Goal: Task Accomplishment & Management: Manage account settings

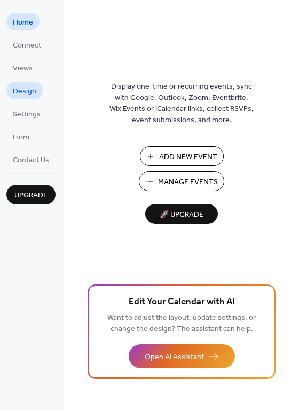
click at [26, 95] on span "Design" at bounding box center [25, 91] width 24 height 11
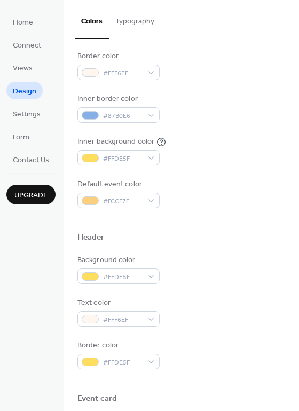
scroll to position [186, 0]
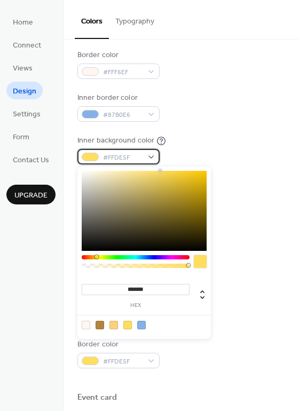
click at [150, 157] on div "#FFDE5F" at bounding box center [118, 156] width 82 height 15
click at [150, 155] on div "#FFDE5F" at bounding box center [118, 156] width 82 height 15
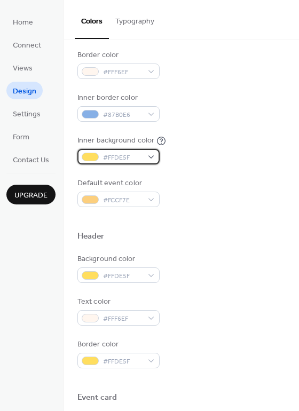
click at [91, 156] on div at bounding box center [90, 157] width 17 height 9
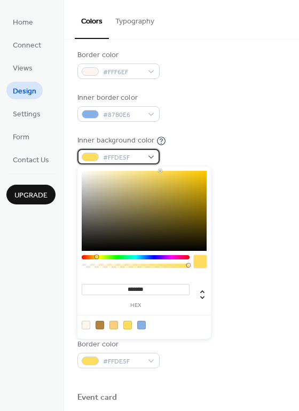
click at [91, 156] on div at bounding box center [90, 157] width 17 height 9
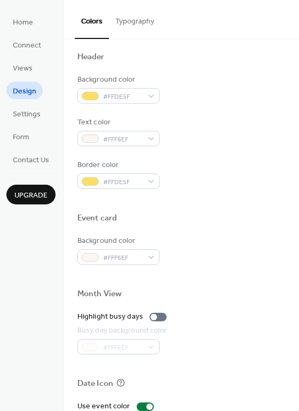
scroll to position [457, 0]
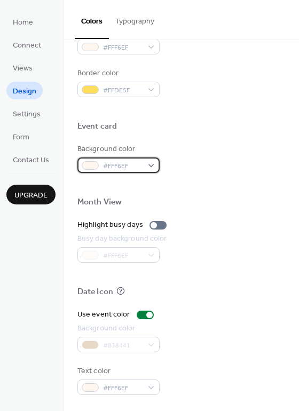
click at [150, 164] on div "#FFF6EF" at bounding box center [118, 165] width 82 height 15
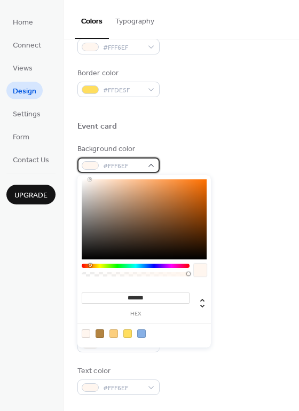
click at [150, 164] on div "#FFF6EF" at bounding box center [118, 165] width 82 height 15
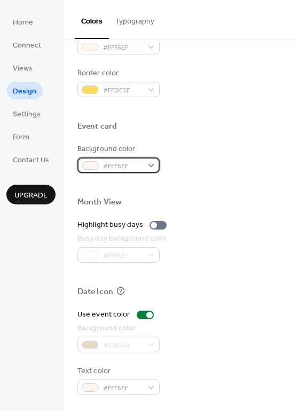
click at [124, 161] on span "#FFF6EF" at bounding box center [123, 166] width 40 height 11
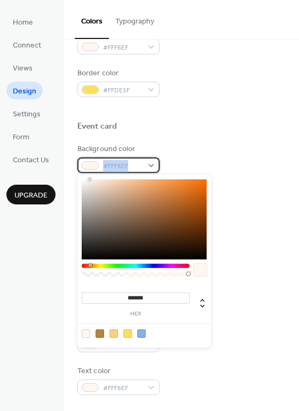
drag, startPoint x: 130, startPoint y: 166, endPoint x: 103, endPoint y: 165, distance: 27.3
click at [103, 165] on span "#FFF6EF" at bounding box center [123, 166] width 40 height 11
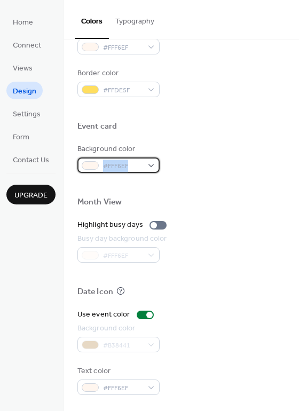
copy span "#FFF6EF"
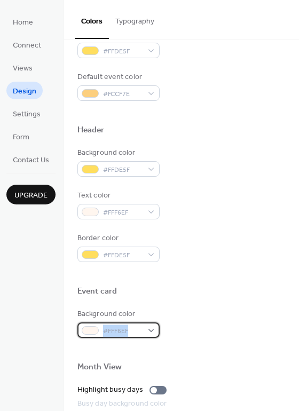
scroll to position [293, 0]
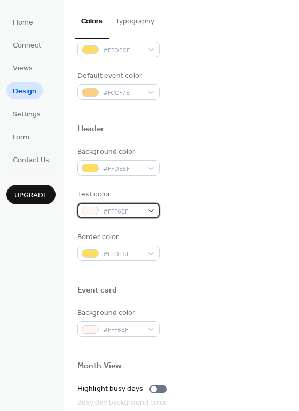
click at [150, 208] on div "#FFF6EF" at bounding box center [118, 210] width 82 height 15
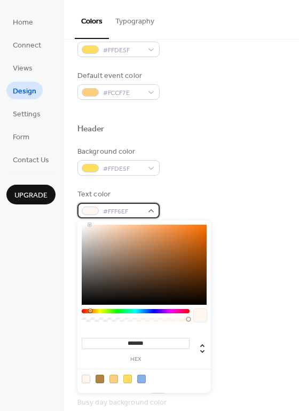
click at [150, 208] on div "#FFF6EF" at bounding box center [118, 210] width 82 height 15
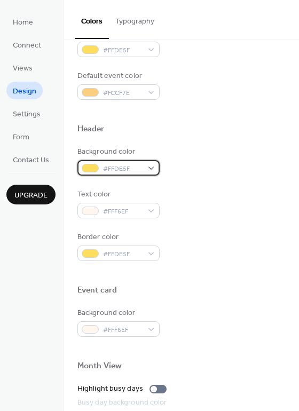
click at [151, 168] on div "#FFDE5F" at bounding box center [118, 167] width 82 height 15
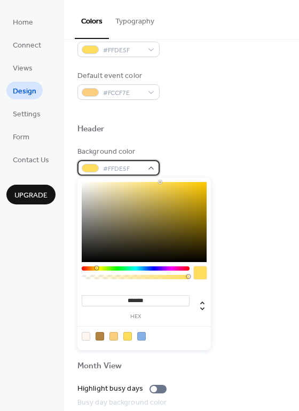
click at [132, 168] on span "#FFDE5F" at bounding box center [123, 169] width 40 height 11
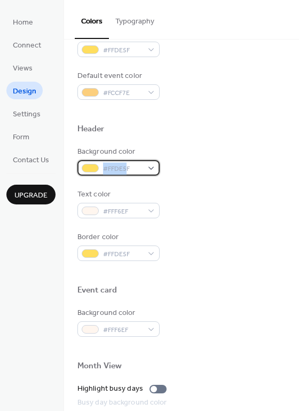
drag, startPoint x: 128, startPoint y: 166, endPoint x: 104, endPoint y: 165, distance: 24.1
click at [104, 165] on span "#FFDE5F" at bounding box center [123, 169] width 40 height 11
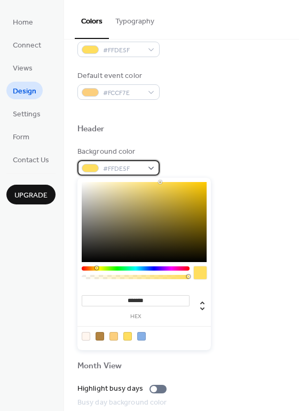
click at [132, 167] on span "#FFDE5F" at bounding box center [123, 169] width 40 height 11
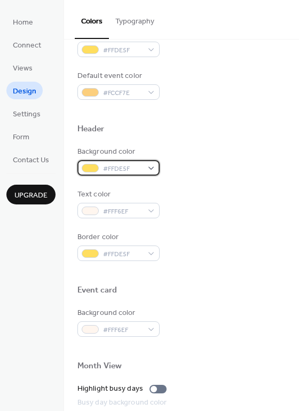
click at [130, 167] on span "#FFDE5F" at bounding box center [123, 169] width 40 height 11
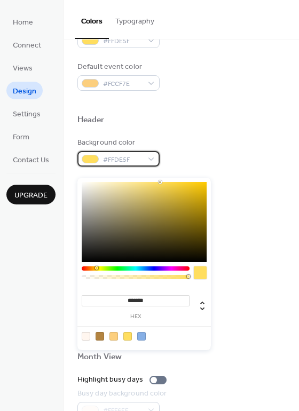
scroll to position [302, 0]
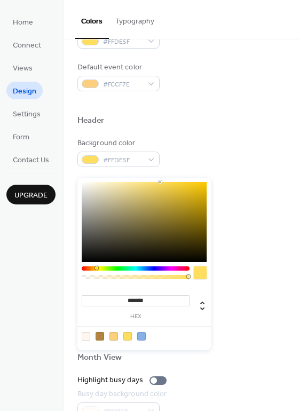
click at [227, 159] on div "Background color #FFDE5F" at bounding box center [181, 152] width 208 height 29
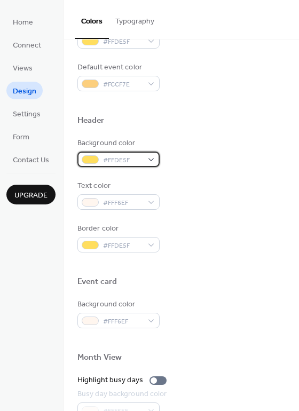
click at [153, 160] on div "#FFDE5F" at bounding box center [118, 159] width 82 height 15
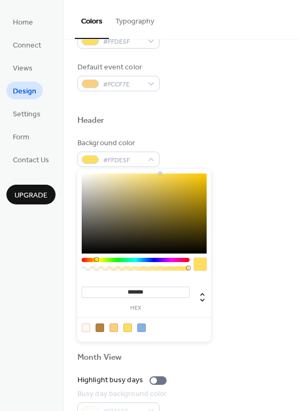
click at [198, 261] on div at bounding box center [200, 264] width 13 height 13
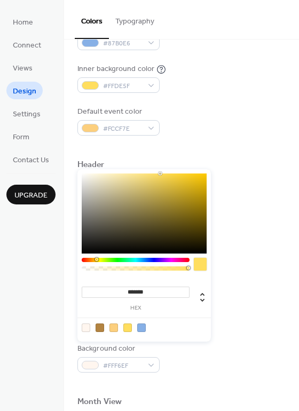
scroll to position [258, 0]
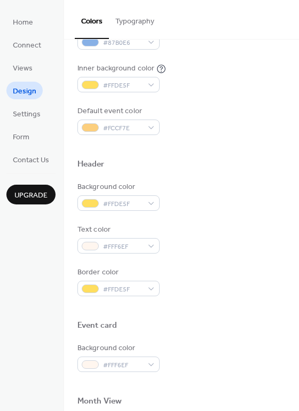
click at [229, 151] on div at bounding box center [181, 147] width 208 height 24
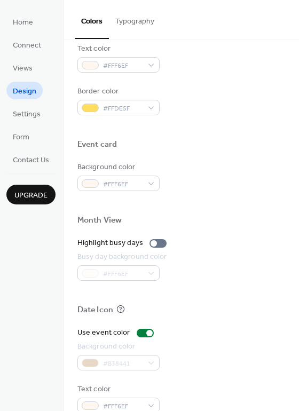
scroll to position [457, 0]
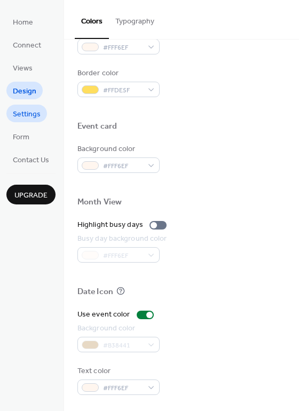
click at [35, 115] on span "Settings" at bounding box center [27, 114] width 28 height 11
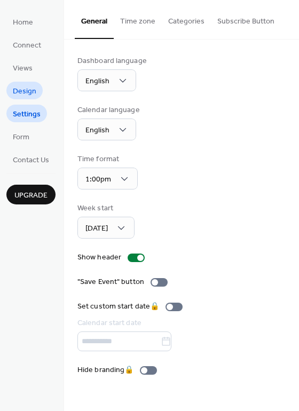
click at [30, 87] on span "Design" at bounding box center [25, 91] width 24 height 11
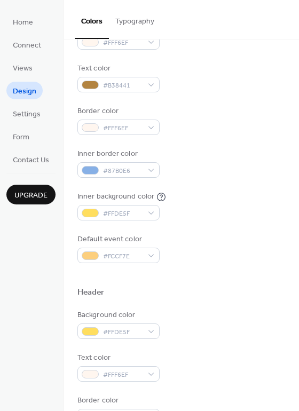
scroll to position [131, 0]
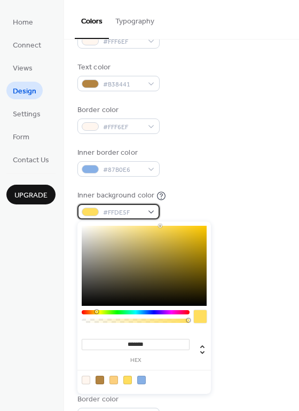
click at [129, 214] on span "#FFDE5F" at bounding box center [123, 212] width 40 height 11
drag, startPoint x: 150, startPoint y: 344, endPoint x: 118, endPoint y: 343, distance: 31.5
click at [118, 343] on input "*******" at bounding box center [136, 344] width 108 height 11
click at [83, 382] on div at bounding box center [86, 380] width 9 height 9
type input "*******"
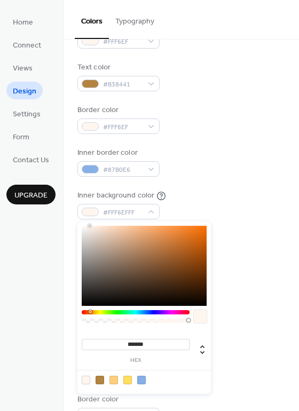
click at [237, 302] on div at bounding box center [181, 304] width 208 height 9
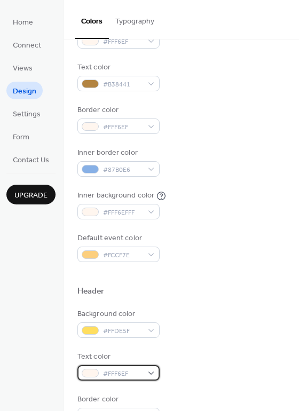
click at [151, 374] on div "#FFF6EF" at bounding box center [118, 372] width 82 height 15
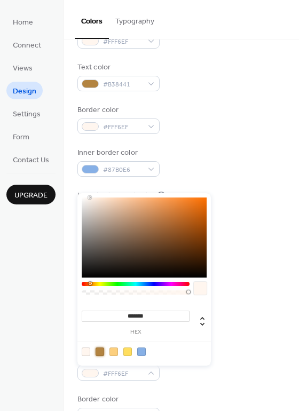
click at [102, 352] on div at bounding box center [100, 352] width 9 height 9
type input "*******"
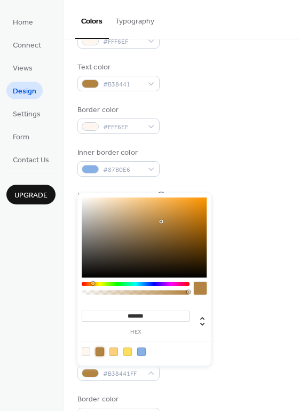
click at [200, 378] on div "Text color #B38441FF" at bounding box center [181, 366] width 208 height 29
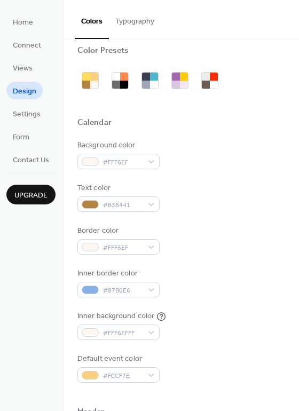
scroll to position [0, 0]
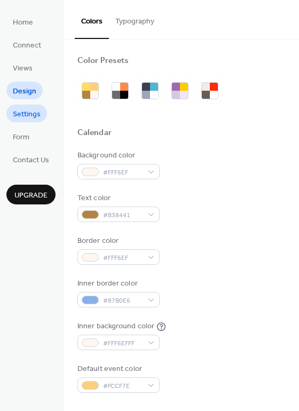
click at [36, 115] on span "Settings" at bounding box center [27, 114] width 28 height 11
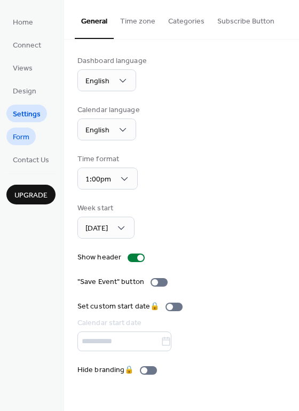
click at [35, 133] on link "Form" at bounding box center [20, 137] width 29 height 18
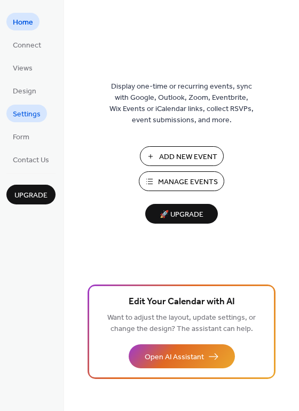
click at [37, 112] on span "Settings" at bounding box center [27, 114] width 28 height 11
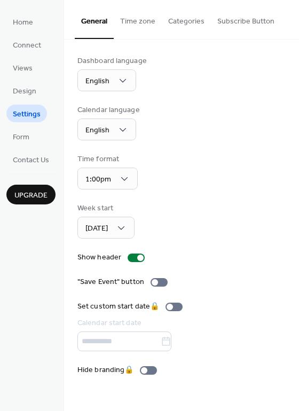
click at [183, 17] on button "Categories" at bounding box center [186, 19] width 49 height 38
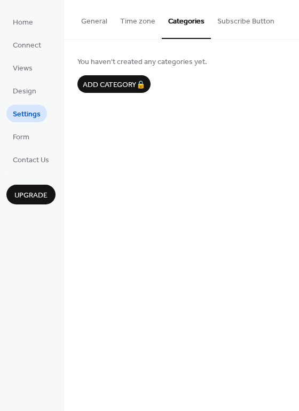
click at [237, 21] on button "Subscribe Button" at bounding box center [246, 19] width 70 height 38
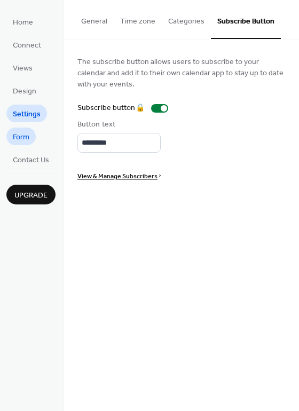
click at [30, 137] on link "Form" at bounding box center [20, 137] width 29 height 18
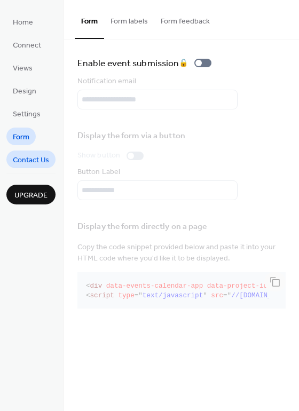
click at [32, 165] on span "Contact Us" at bounding box center [31, 160] width 36 height 11
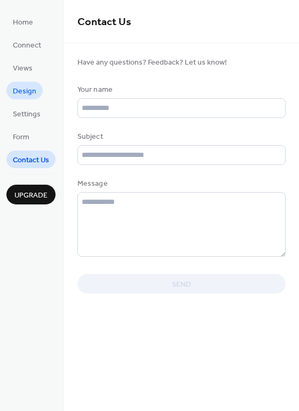
click at [30, 87] on span "Design" at bounding box center [25, 91] width 24 height 11
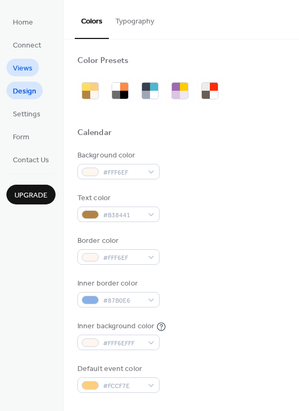
click at [28, 66] on span "Views" at bounding box center [23, 68] width 20 height 11
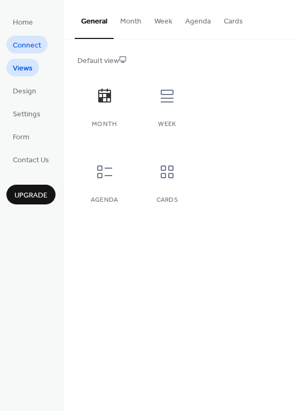
click at [35, 47] on span "Connect" at bounding box center [27, 45] width 28 height 11
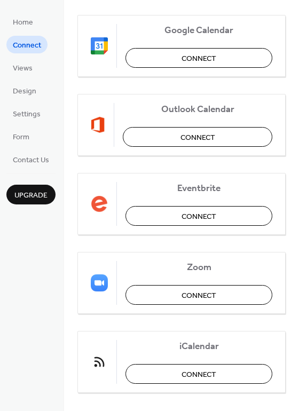
scroll to position [224, 0]
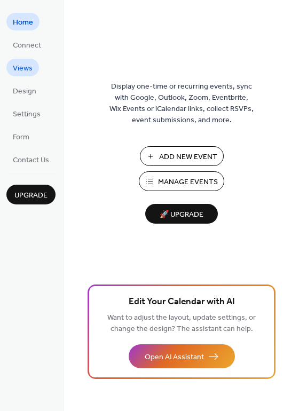
click at [23, 66] on span "Views" at bounding box center [23, 68] width 20 height 11
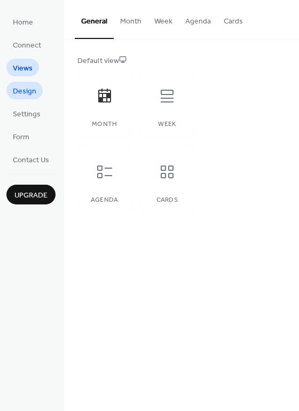
click at [23, 90] on span "Design" at bounding box center [25, 91] width 24 height 11
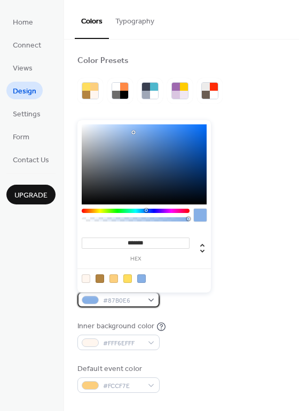
click at [149, 300] on div "#87B0E6" at bounding box center [118, 299] width 82 height 15
click at [102, 278] on div at bounding box center [100, 279] width 9 height 9
type input "*******"
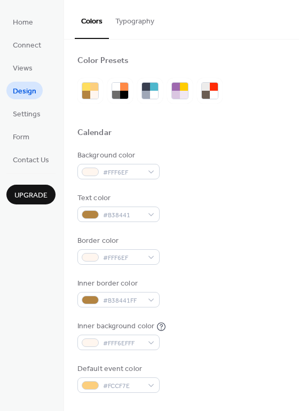
click at [235, 289] on div "Inner border color #B38441FF" at bounding box center [181, 292] width 208 height 29
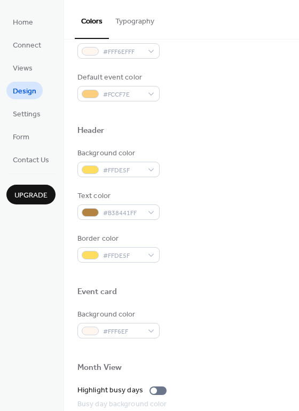
scroll to position [457, 0]
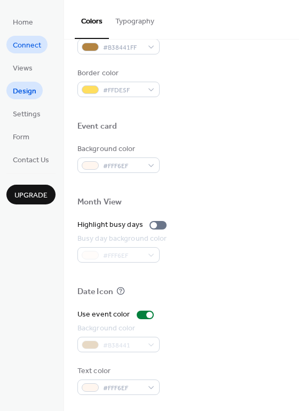
click at [34, 44] on span "Connect" at bounding box center [27, 45] width 28 height 11
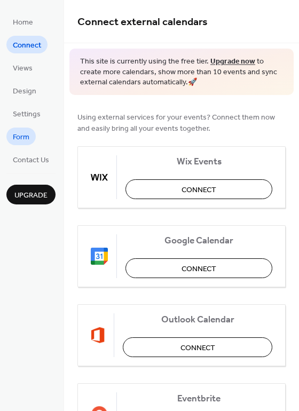
click at [23, 137] on span "Form" at bounding box center [21, 137] width 17 height 11
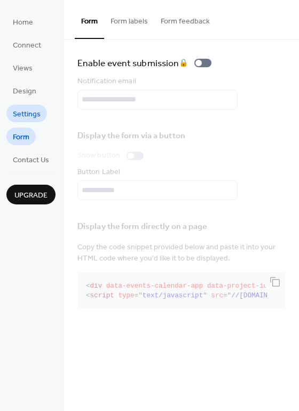
click at [35, 118] on span "Settings" at bounding box center [27, 114] width 28 height 11
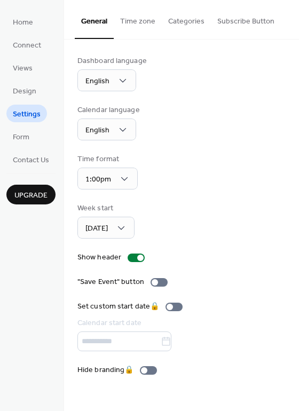
click at [134, 22] on button "Time zone" at bounding box center [138, 19] width 48 height 38
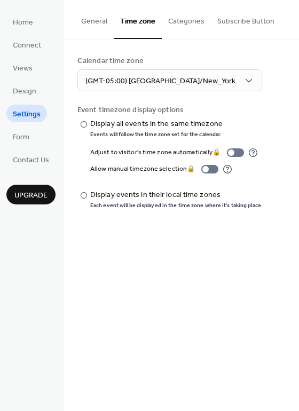
click at [258, 18] on button "Subscribe Button" at bounding box center [246, 19] width 70 height 38
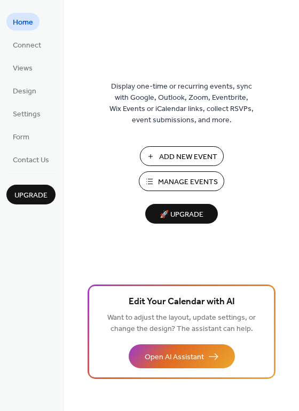
click at [177, 181] on span "Manage Events" at bounding box center [188, 182] width 60 height 11
click at [178, 183] on span "Manage Events" at bounding box center [188, 182] width 60 height 11
click at [184, 181] on span "Manage Events" at bounding box center [188, 182] width 60 height 11
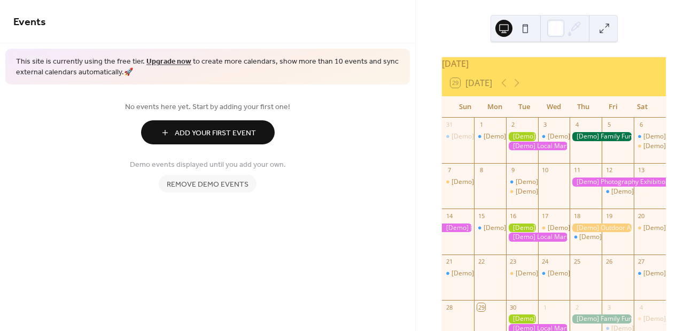
click at [224, 132] on span "Add Your First Event" at bounding box center [215, 133] width 81 height 11
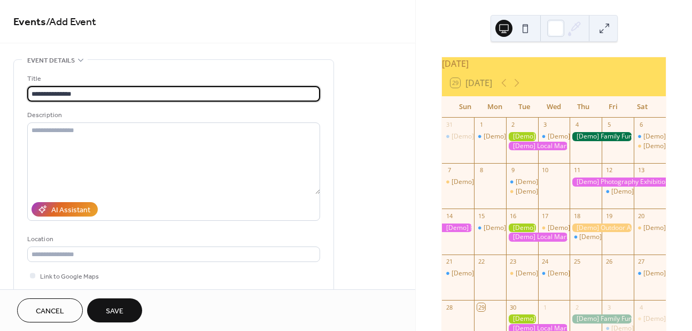
type input "**********"
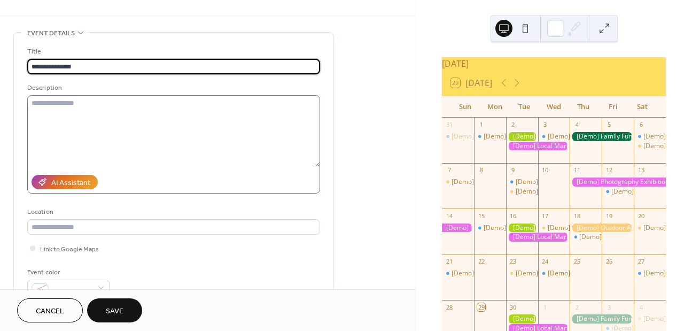
scroll to position [30, 0]
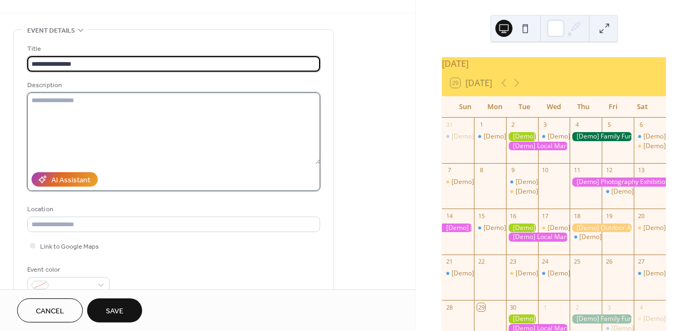
click at [67, 104] on textarea at bounding box center [173, 128] width 293 height 72
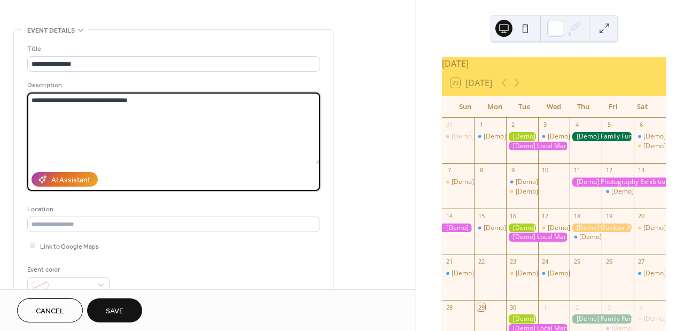
paste textarea "**********"
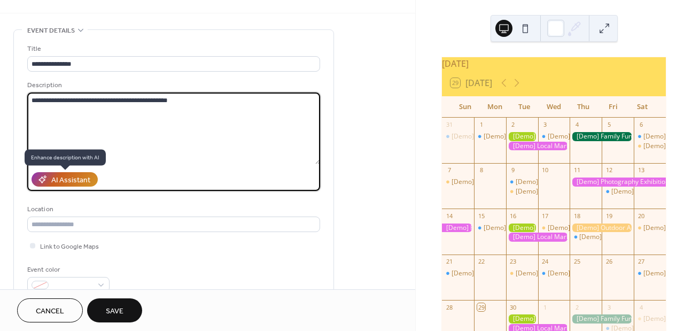
type textarea "**********"
click at [57, 177] on div "AI Assistant" at bounding box center [70, 180] width 39 height 11
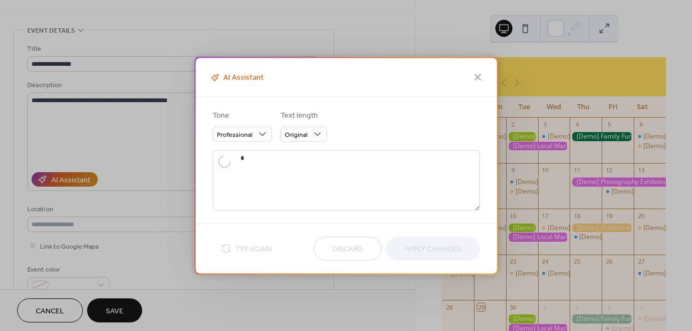
type textarea "**********"
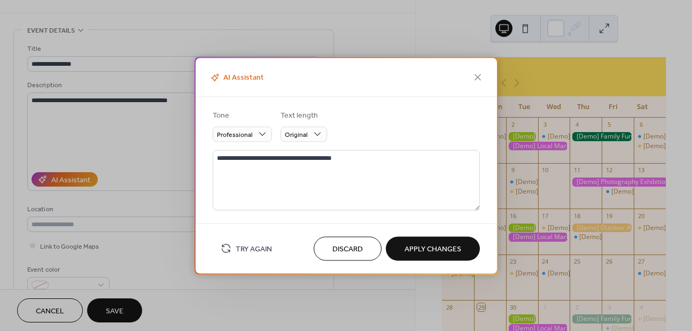
click at [409, 249] on span "Apply Changes" at bounding box center [432, 249] width 57 height 11
type textarea "**********"
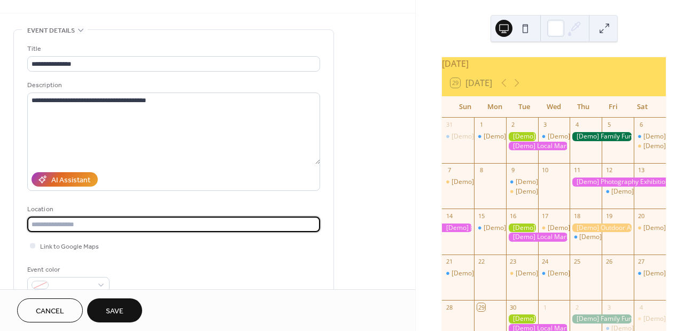
click at [104, 225] on input "text" at bounding box center [173, 223] width 293 height 15
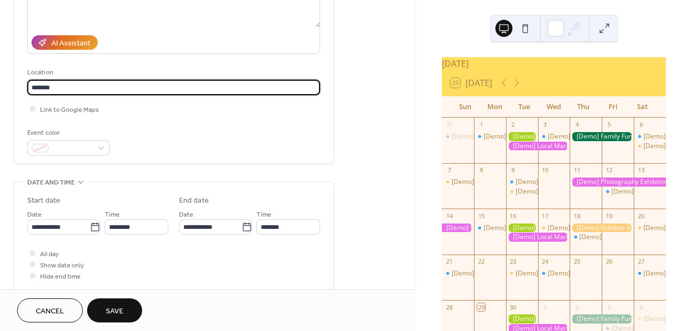
scroll to position [174, 0]
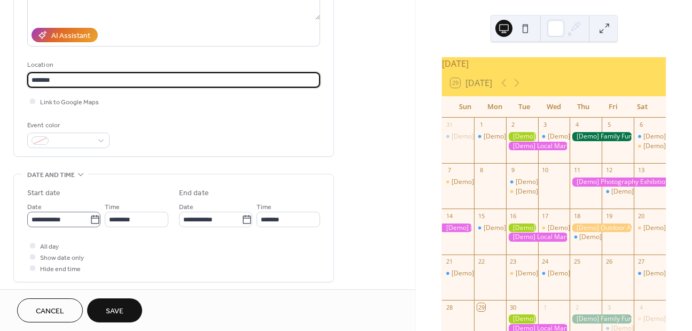
type input "*******"
click at [90, 222] on icon at bounding box center [95, 219] width 11 height 11
click at [90, 222] on input "**********" at bounding box center [58, 219] width 63 height 15
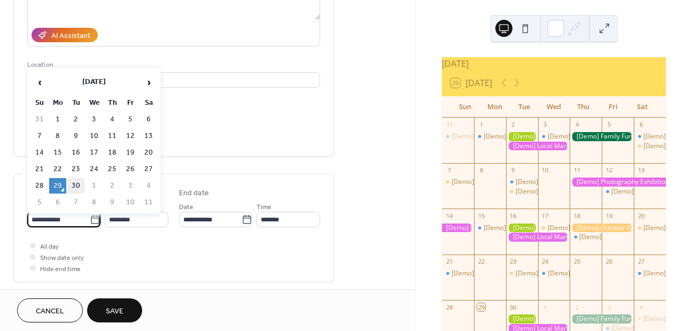
click at [77, 184] on td "30" at bounding box center [75, 185] width 17 height 15
type input "**********"
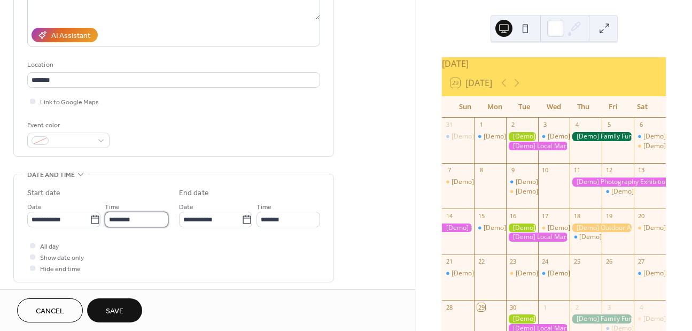
click at [130, 219] on input "********" at bounding box center [137, 219] width 64 height 15
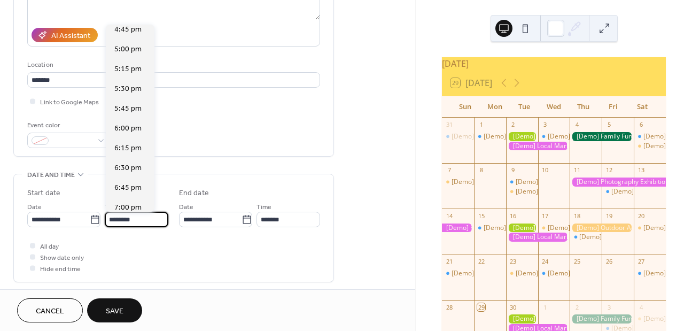
scroll to position [1336, 0]
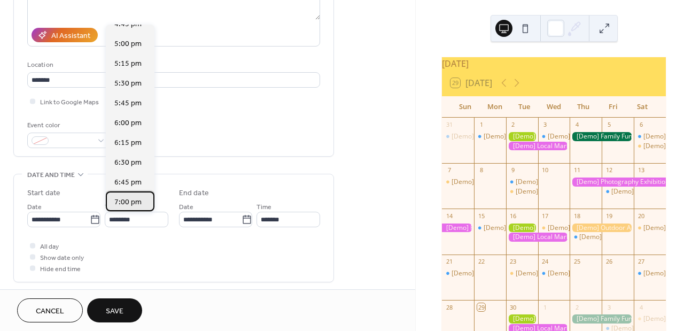
click at [123, 201] on span "7:00 pm" at bounding box center [127, 202] width 27 height 11
type input "*******"
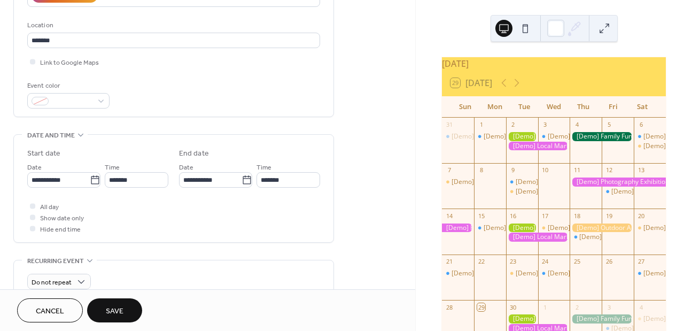
scroll to position [221, 0]
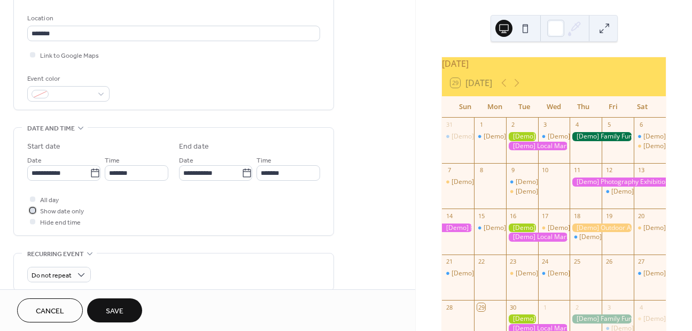
click at [32, 209] on div at bounding box center [32, 209] width 5 height 5
click at [30, 209] on div at bounding box center [32, 209] width 5 height 5
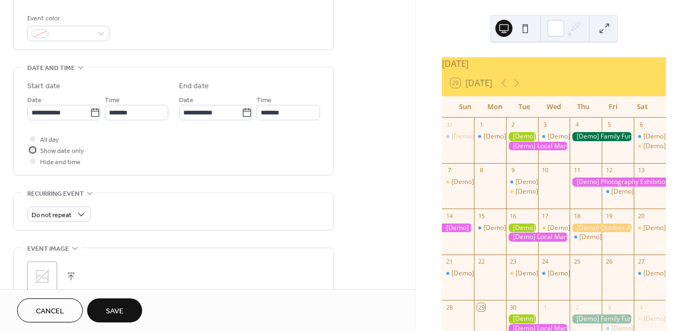
scroll to position [288, 0]
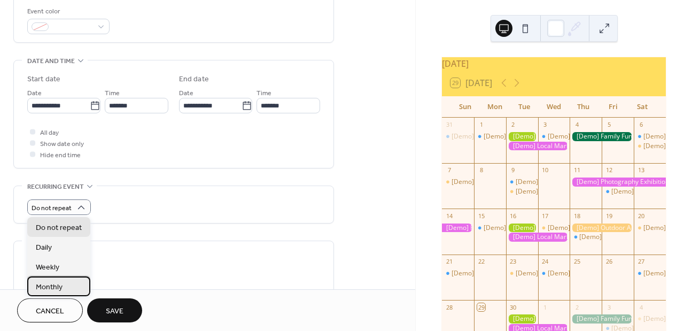
click at [67, 285] on div "Monthly" at bounding box center [58, 286] width 63 height 20
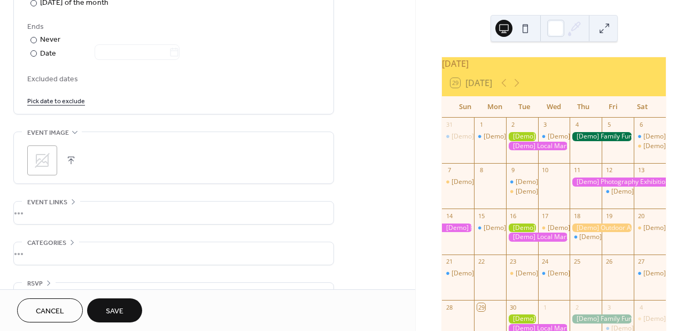
scroll to position [597, 0]
click at [52, 158] on div ";" at bounding box center [42, 158] width 30 height 30
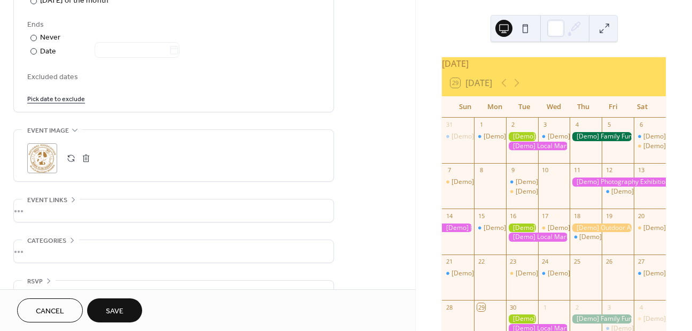
click at [35, 211] on div "•••" at bounding box center [174, 210] width 320 height 22
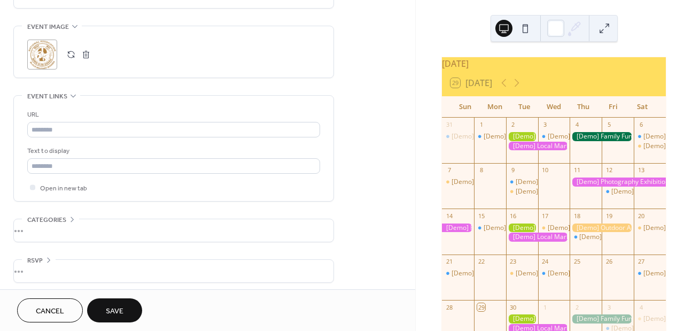
scroll to position [705, 0]
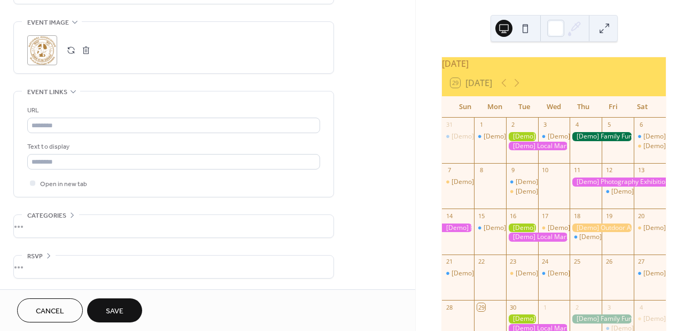
click at [34, 226] on div "•••" at bounding box center [174, 226] width 320 height 22
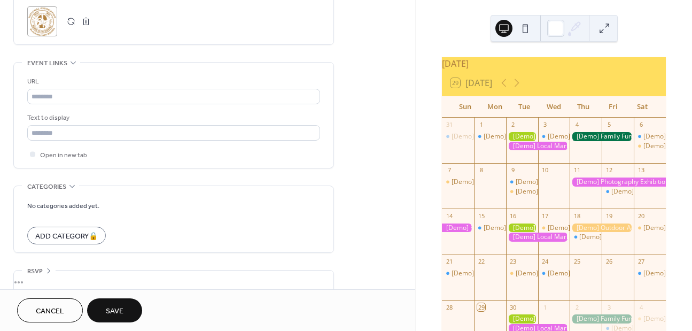
scroll to position [749, 0]
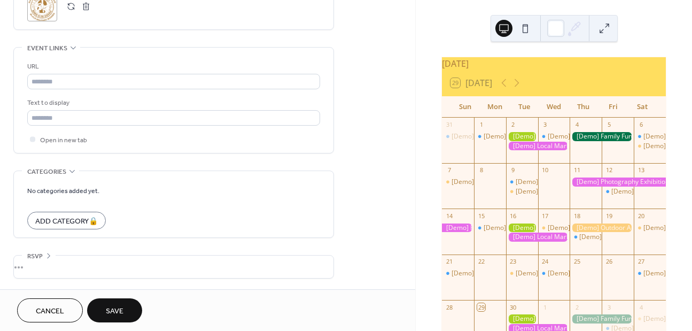
click at [36, 266] on div "•••" at bounding box center [174, 266] width 320 height 22
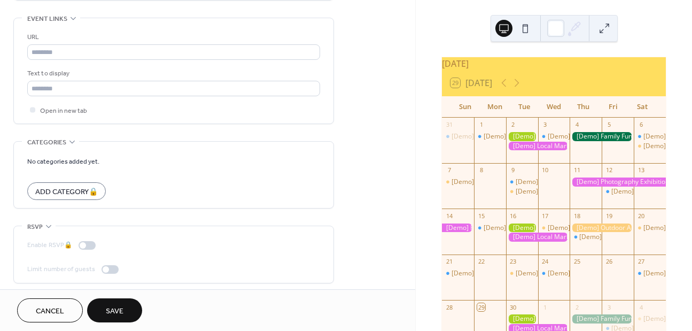
scroll to position [783, 0]
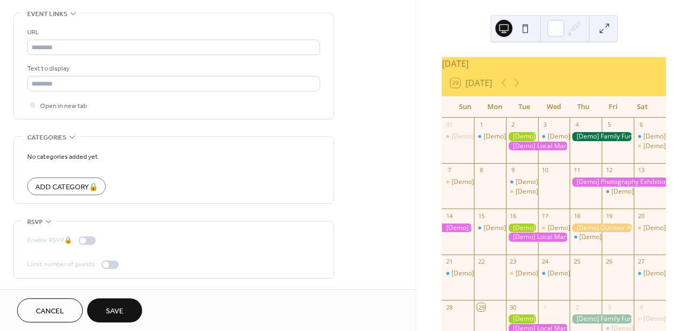
click at [115, 309] on span "Save" at bounding box center [115, 311] width 18 height 11
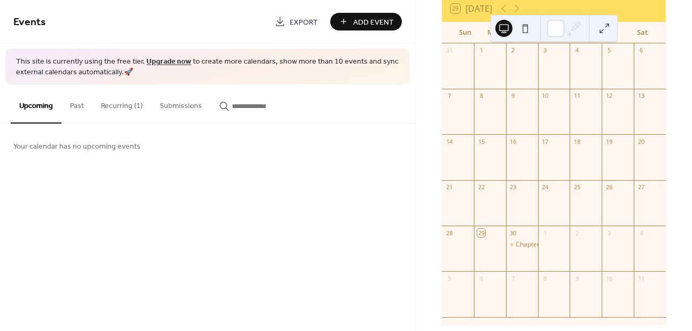
scroll to position [76, 0]
click at [531, 247] on div "Chapter Meeting" at bounding box center [541, 242] width 50 height 9
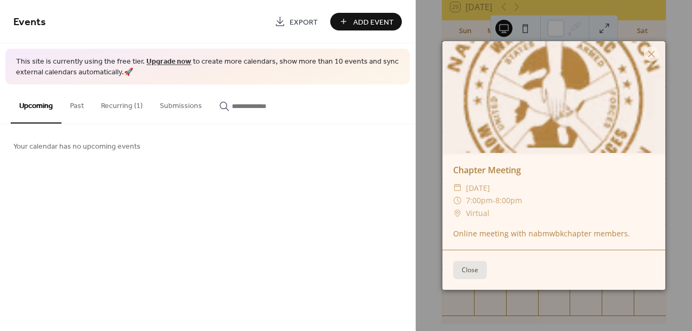
click at [469, 268] on button "Close" at bounding box center [470, 270] width 34 height 18
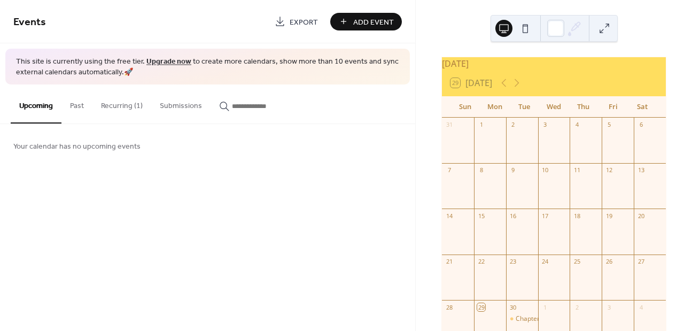
click at [122, 108] on button "Recurring (1)" at bounding box center [121, 103] width 59 height 38
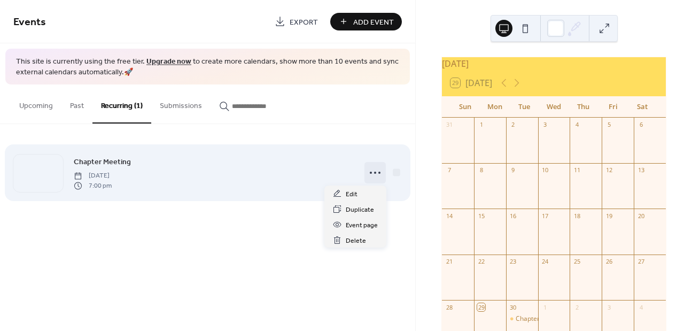
click at [379, 172] on circle at bounding box center [379, 173] width 2 height 2
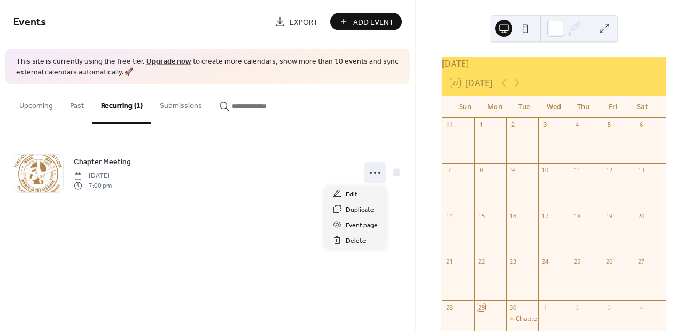
click at [275, 220] on div "Chapter Meeting [DATE] 7:00 pm" at bounding box center [207, 172] width 415 height 97
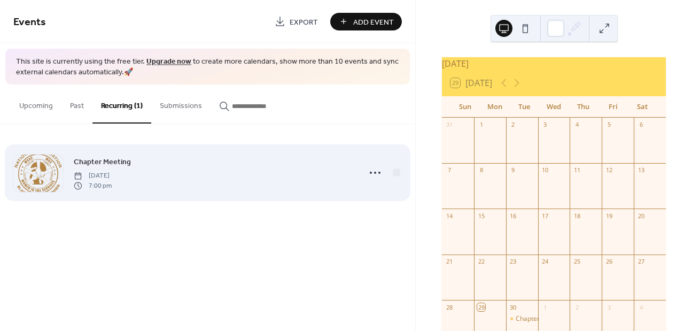
click at [248, 181] on div "Chapter Meeting [DATE] 7:00 pm" at bounding box center [214, 172] width 280 height 34
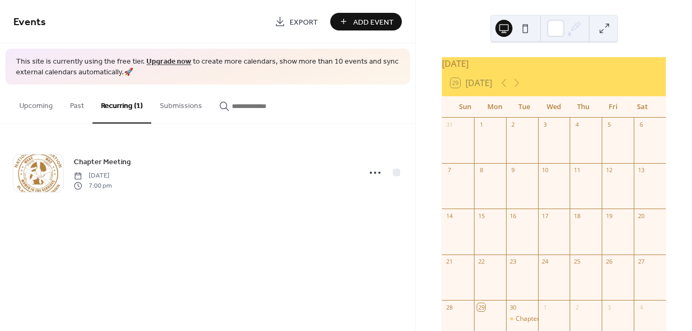
click at [525, 30] on button at bounding box center [525, 28] width 17 height 17
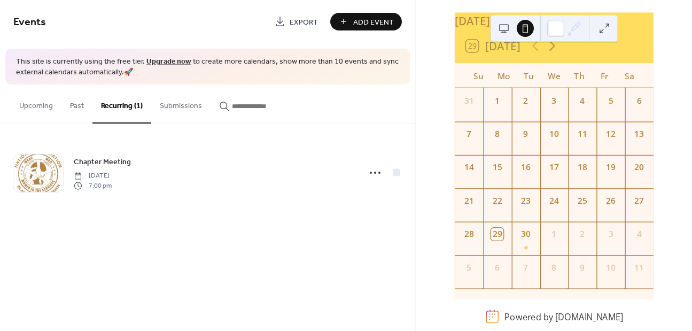
scroll to position [53, 0]
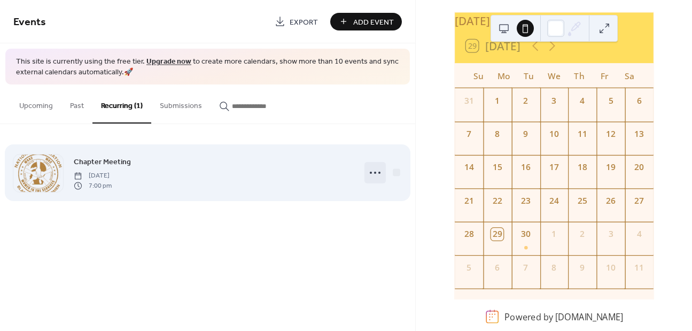
click at [375, 171] on icon at bounding box center [375, 172] width 17 height 17
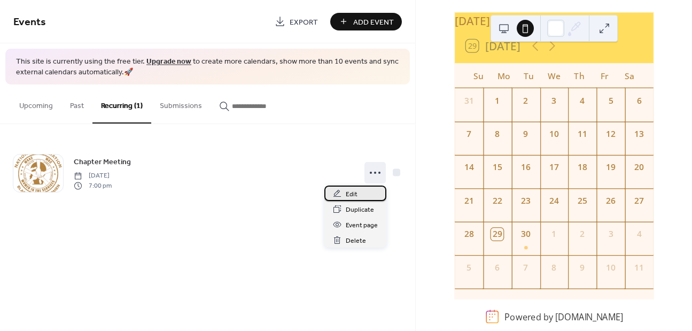
click at [359, 191] on div "Edit" at bounding box center [355, 192] width 62 height 15
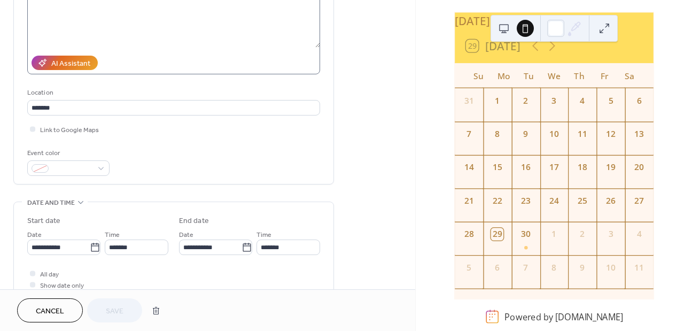
scroll to position [135, 0]
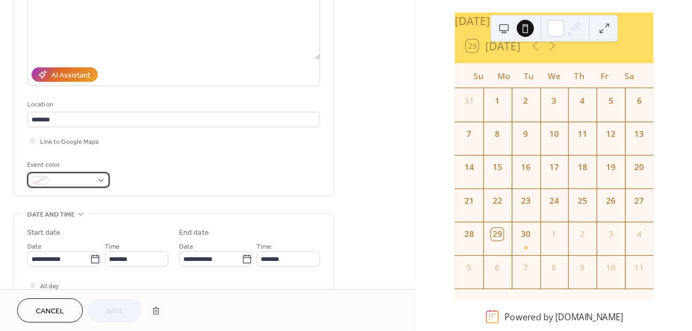
click at [102, 180] on div at bounding box center [68, 179] width 82 height 15
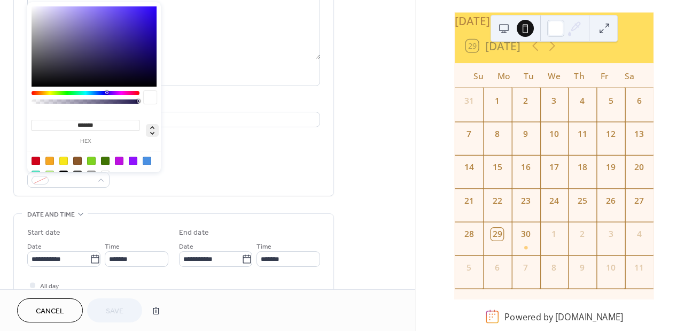
click at [152, 133] on icon at bounding box center [152, 130] width 4 height 9
click at [154, 122] on div at bounding box center [147, 131] width 17 height 27
click at [152, 127] on icon at bounding box center [152, 130] width 13 height 13
type input "***"
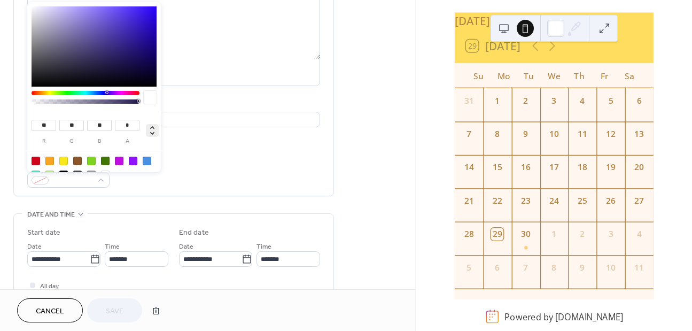
type input "***"
click at [51, 159] on div at bounding box center [49, 161] width 9 height 9
type input "**"
type input "***"
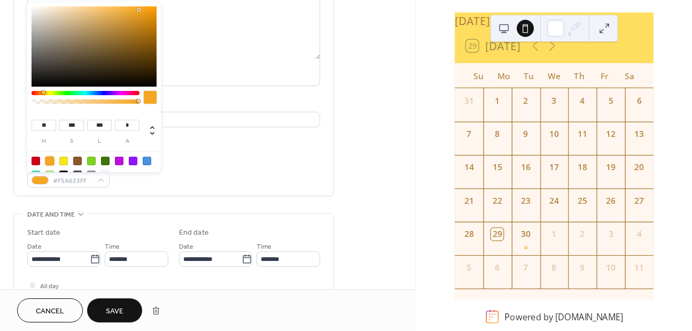
click at [198, 154] on div "**********" at bounding box center [173, 63] width 293 height 249
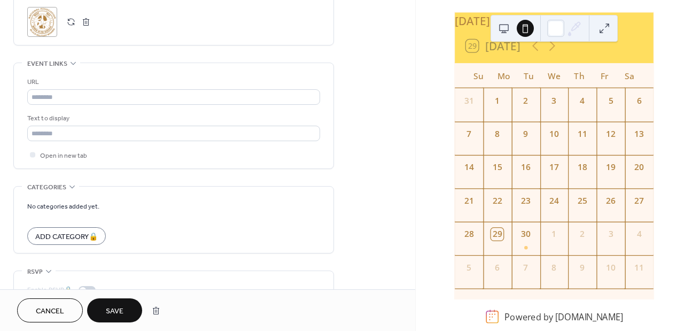
scroll to position [783, 0]
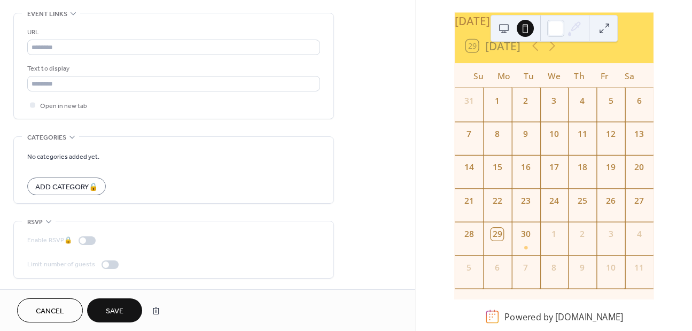
click at [120, 317] on span "Save" at bounding box center [115, 311] width 18 height 11
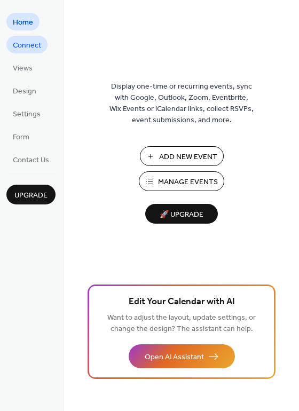
click at [29, 49] on span "Connect" at bounding box center [27, 45] width 28 height 11
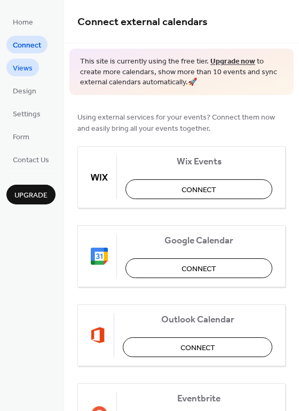
click at [27, 68] on span "Views" at bounding box center [23, 68] width 20 height 11
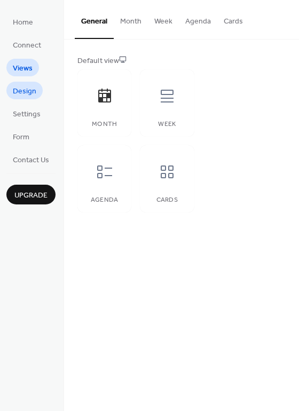
click at [30, 87] on span "Design" at bounding box center [25, 91] width 24 height 11
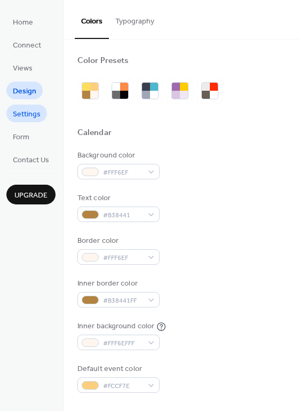
click at [29, 110] on span "Settings" at bounding box center [27, 114] width 28 height 11
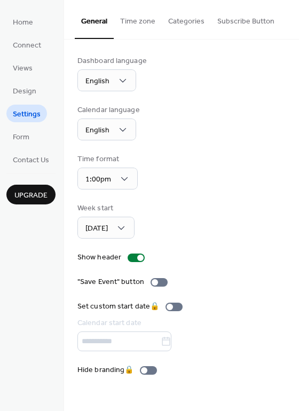
click at [228, 22] on button "Subscribe Button" at bounding box center [246, 19] width 70 height 38
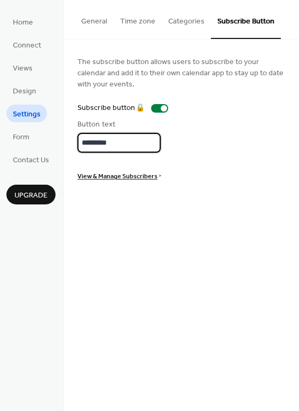
click at [134, 139] on input "*********" at bounding box center [118, 143] width 83 height 20
click at [22, 135] on span "Form" at bounding box center [21, 137] width 17 height 11
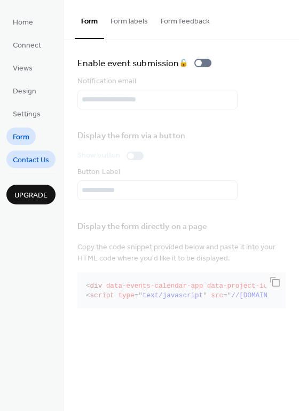
click at [42, 156] on span "Contact Us" at bounding box center [31, 160] width 36 height 11
